Goal: Check status

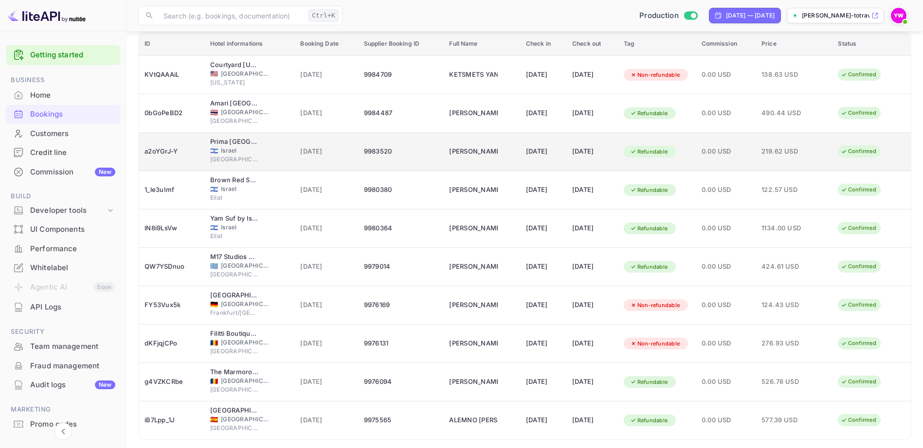
scroll to position [130, 0]
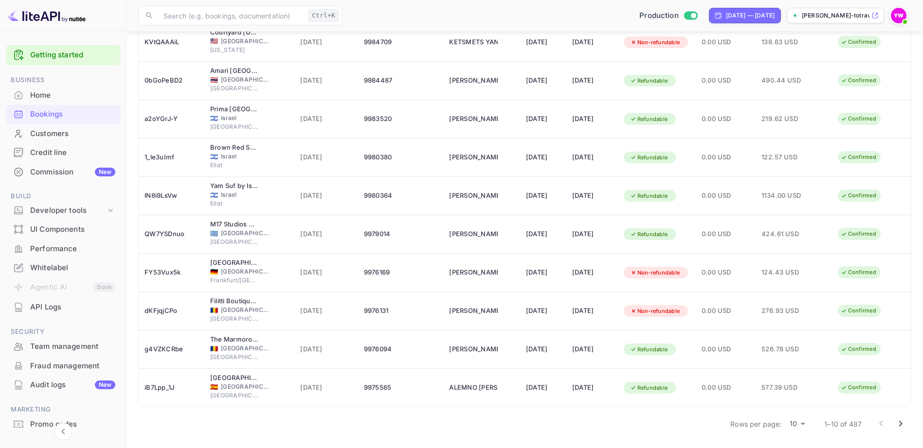
click at [899, 424] on icon "Go to next page" at bounding box center [900, 424] width 12 height 12
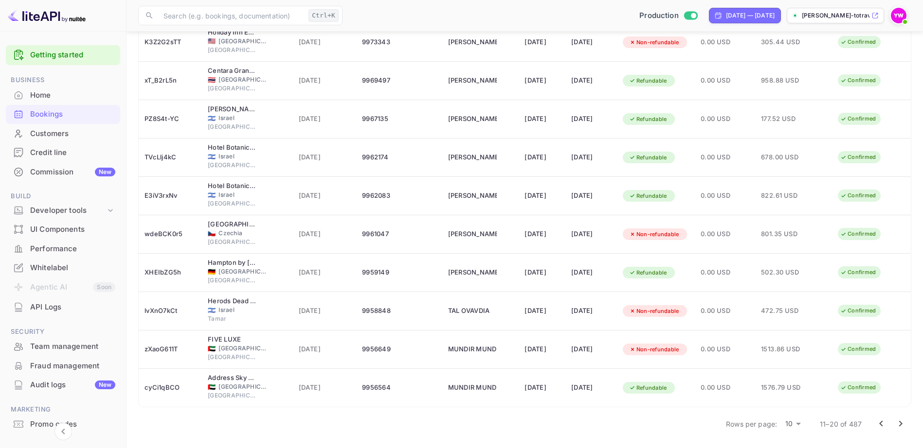
click at [877, 422] on icon "Go to previous page" at bounding box center [881, 424] width 12 height 12
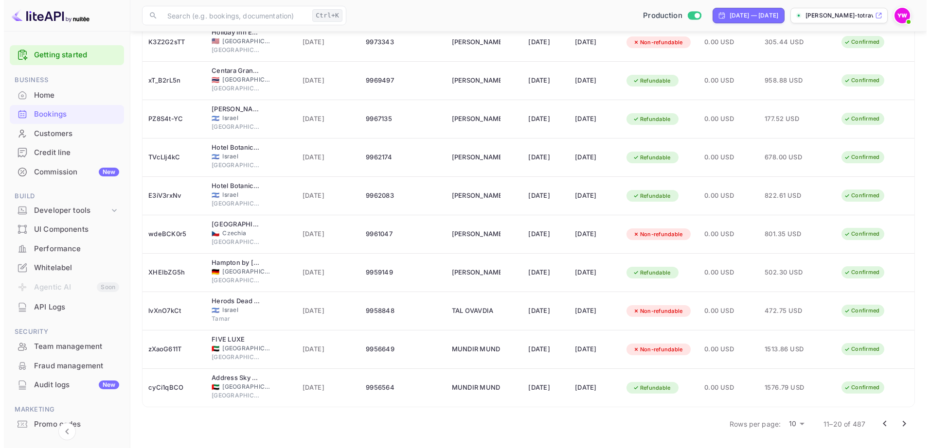
scroll to position [0, 0]
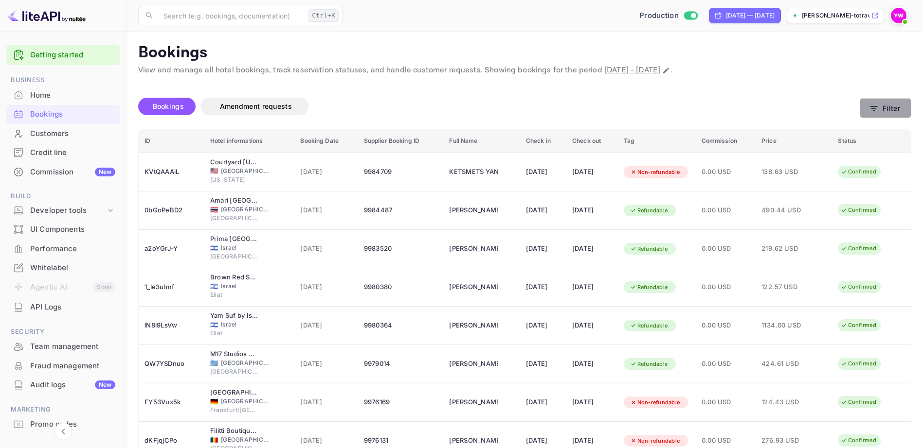
click at [882, 110] on button "Filter" at bounding box center [885, 108] width 52 height 20
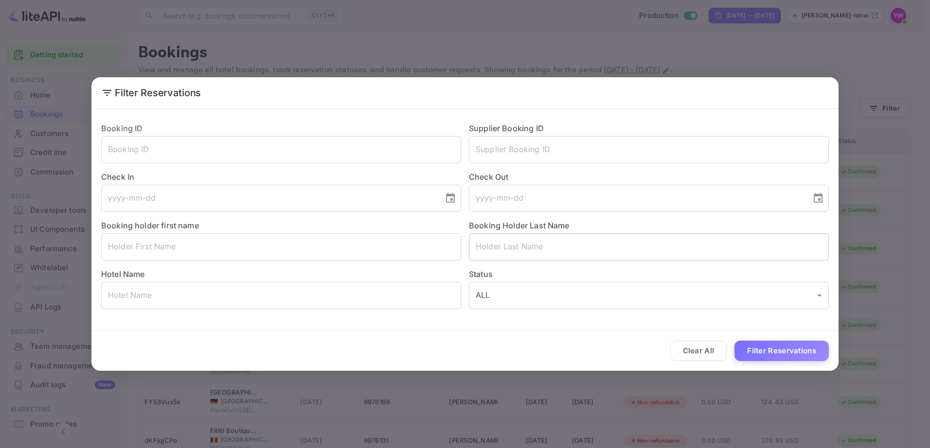
click at [513, 247] on input "text" at bounding box center [649, 246] width 360 height 27
paste input "BOTBOL"
type input "BOTBOL"
click at [777, 350] on button "Filter Reservations" at bounding box center [781, 351] width 94 height 21
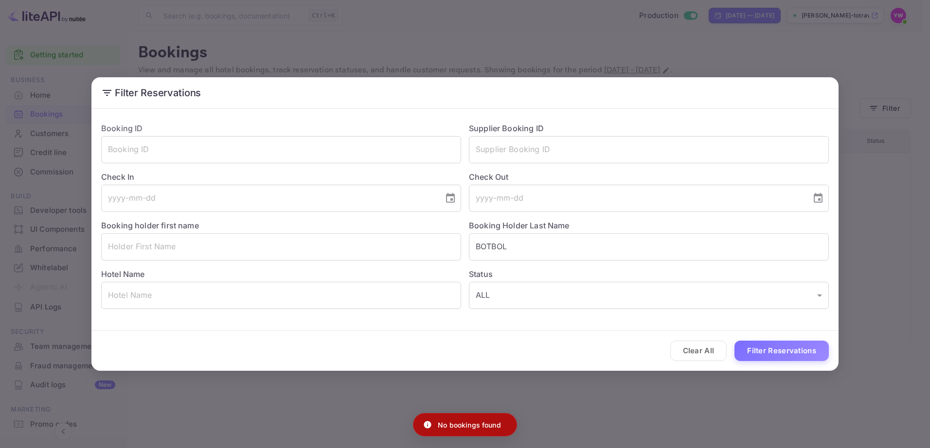
click at [465, 427] on p "No bookings found" at bounding box center [469, 425] width 63 height 10
copy div "No bookings found"
